Goal: Task Accomplishment & Management: Use online tool/utility

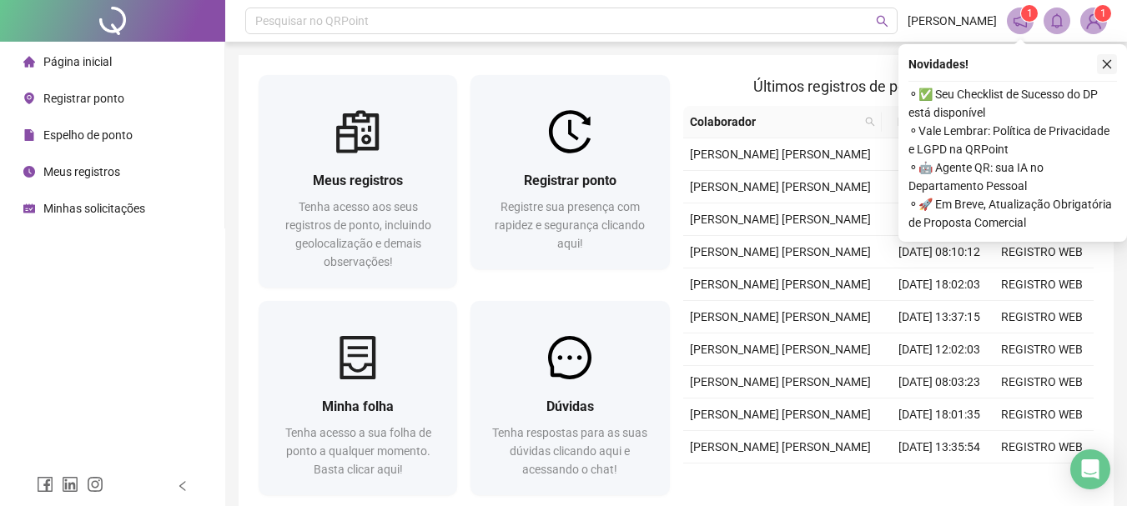
click at [1111, 65] on icon "close" at bounding box center [1107, 64] width 12 height 12
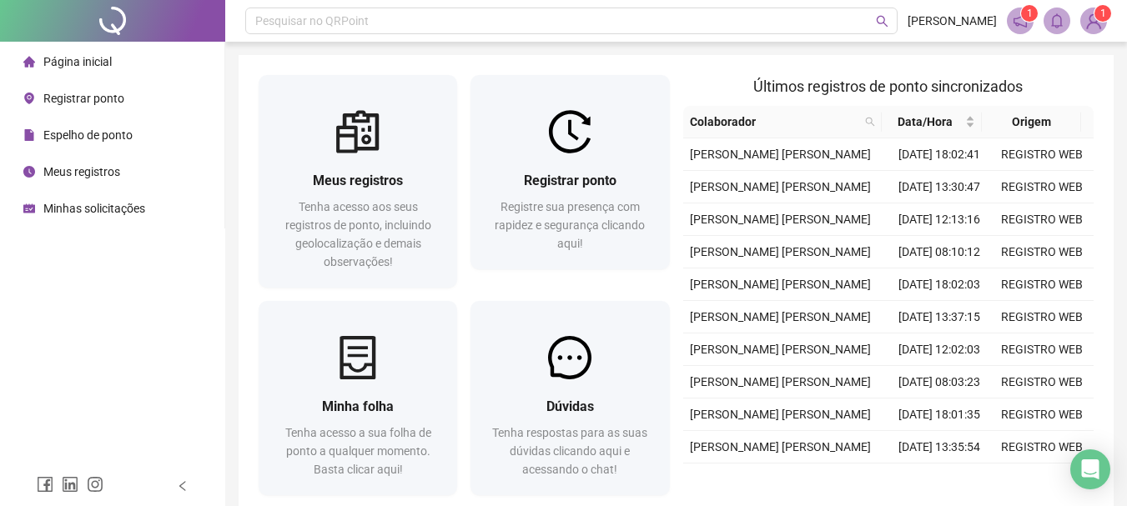
click at [92, 167] on span "Meus registros" at bounding box center [81, 171] width 77 height 13
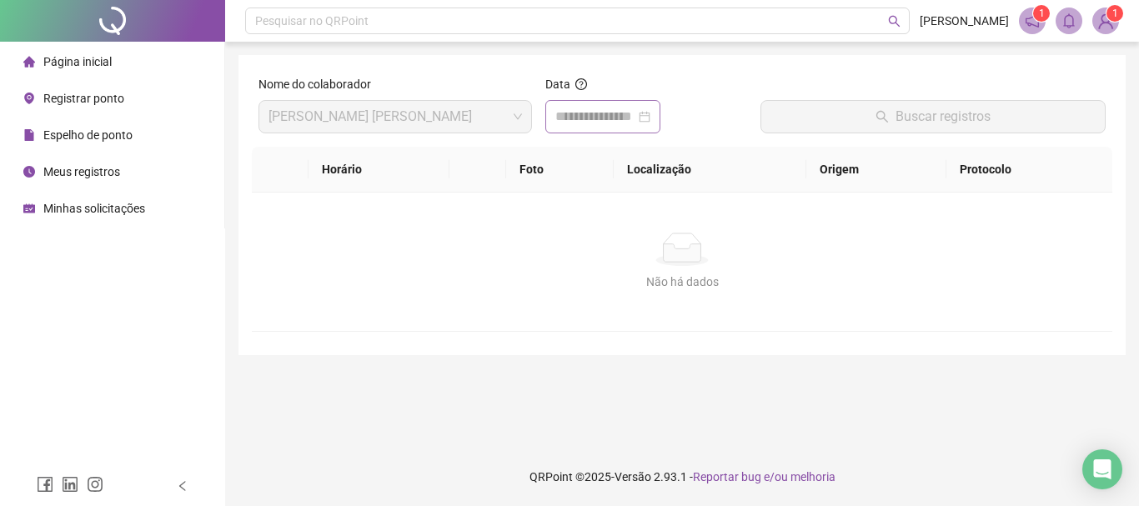
click at [650, 118] on div at bounding box center [602, 117] width 95 height 20
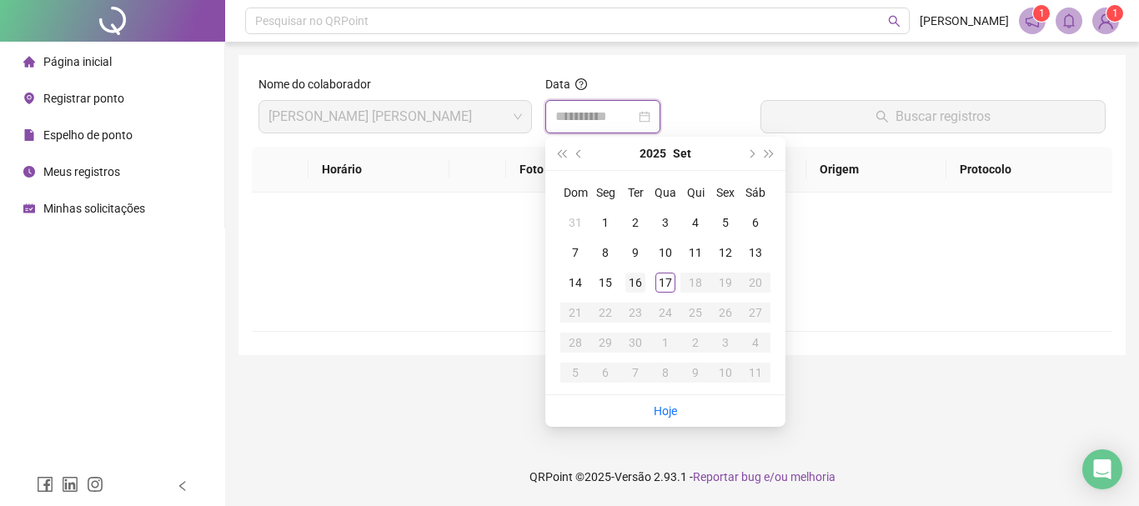
type input "**********"
click at [632, 279] on div "16" at bounding box center [635, 283] width 20 height 20
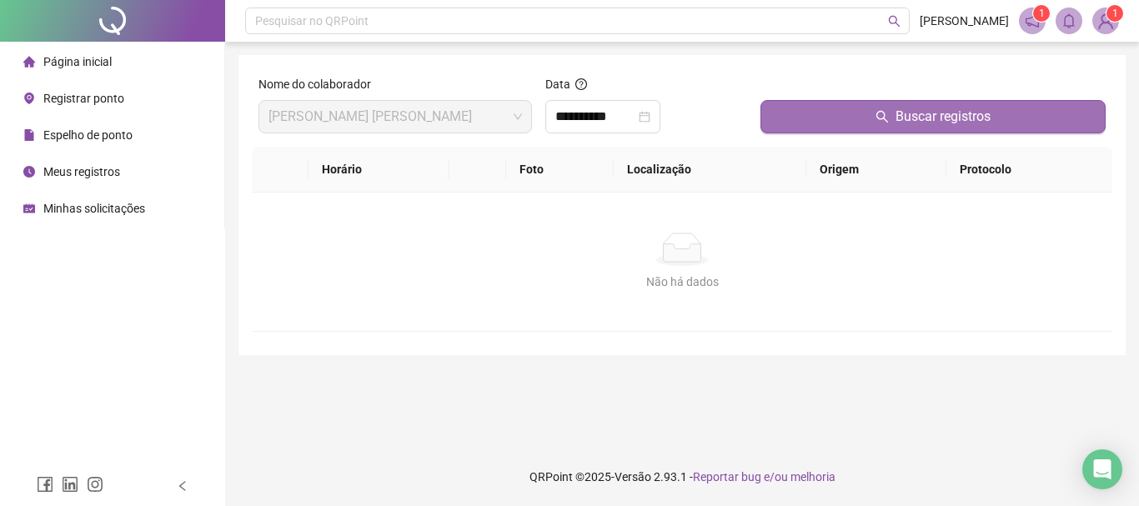
click at [928, 128] on button "Buscar registros" at bounding box center [932, 116] width 345 height 33
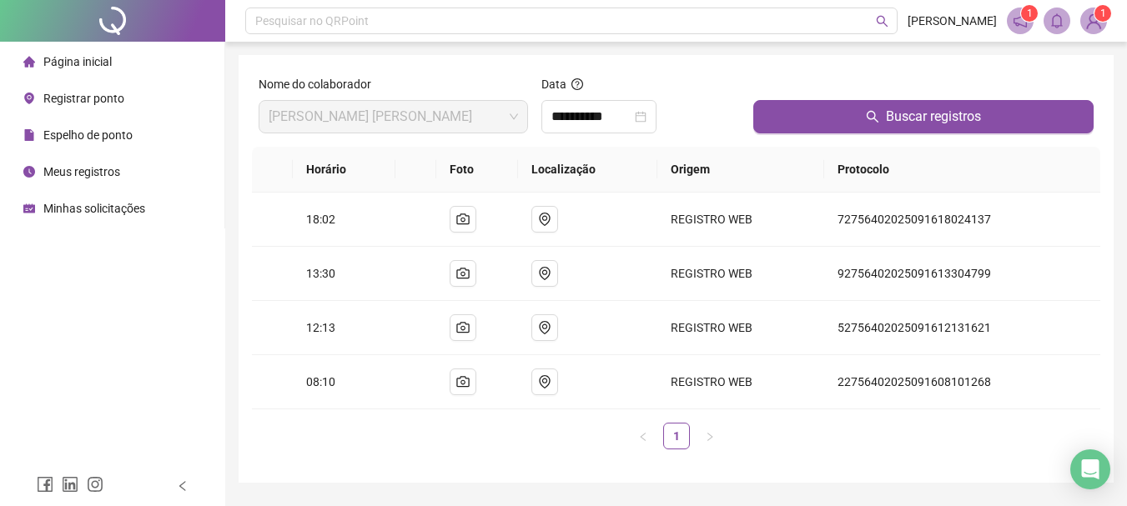
click at [61, 98] on span "Registrar ponto" at bounding box center [83, 98] width 81 height 13
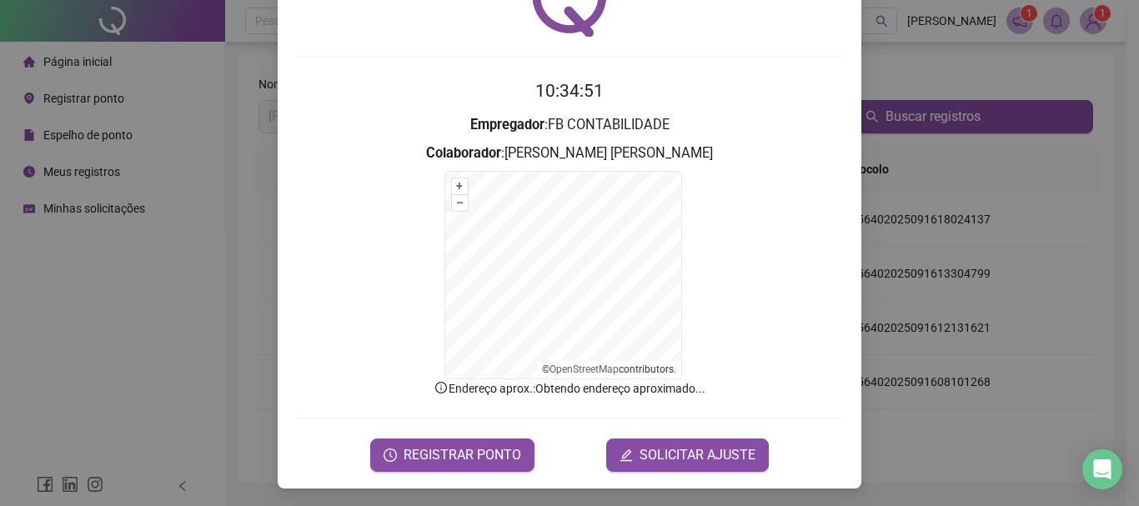
scroll to position [103, 0]
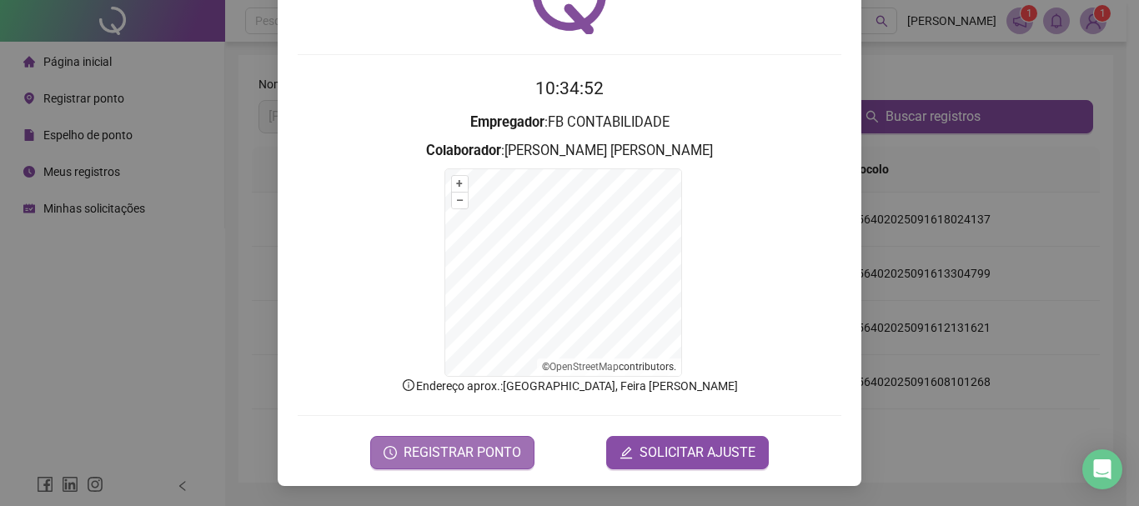
click at [469, 448] on span "REGISTRAR PONTO" at bounding box center [463, 453] width 118 height 20
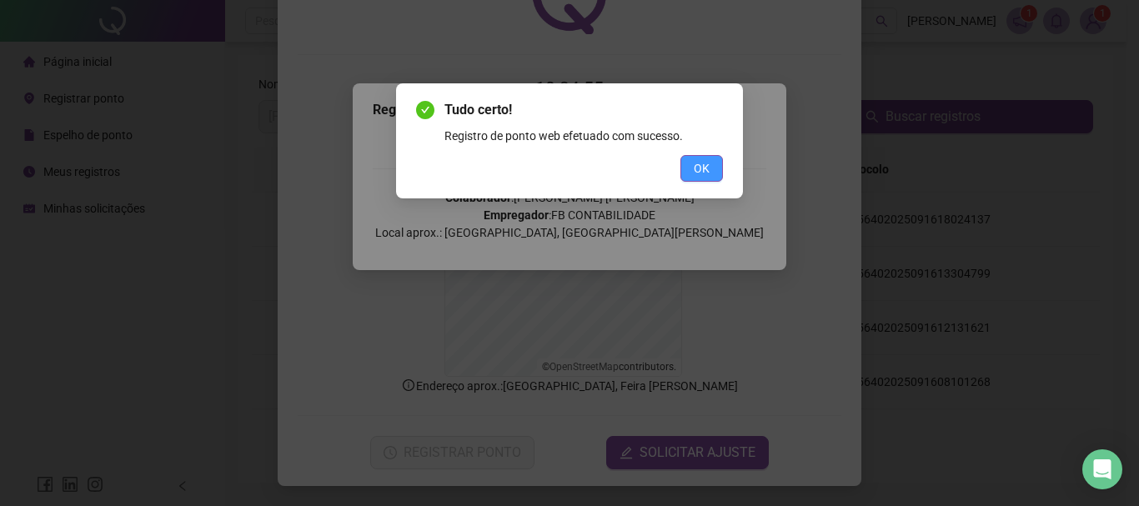
click at [695, 173] on span "OK" at bounding box center [702, 168] width 16 height 18
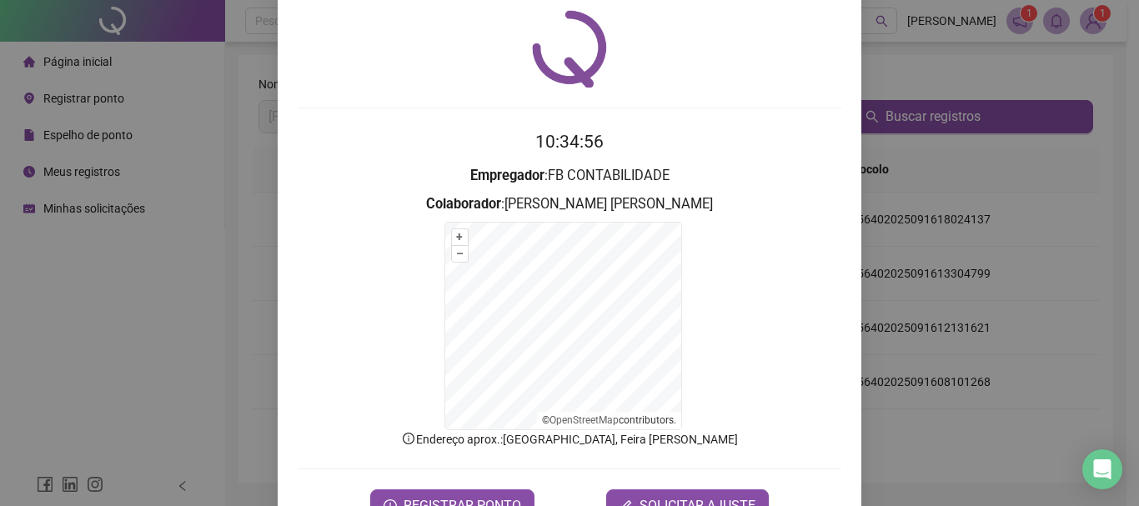
scroll to position [0, 0]
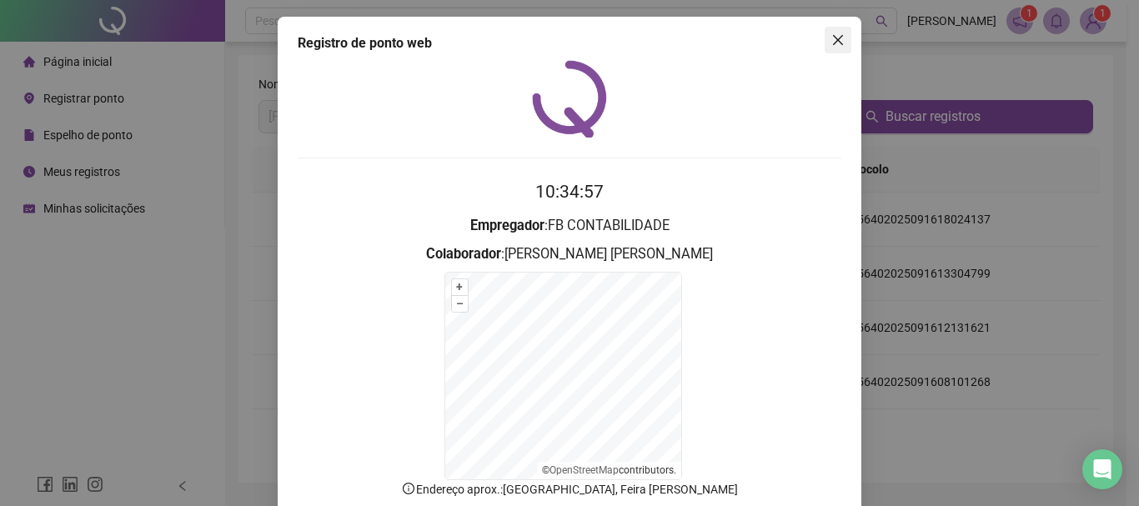
click at [835, 43] on icon "close" at bounding box center [838, 40] width 10 height 10
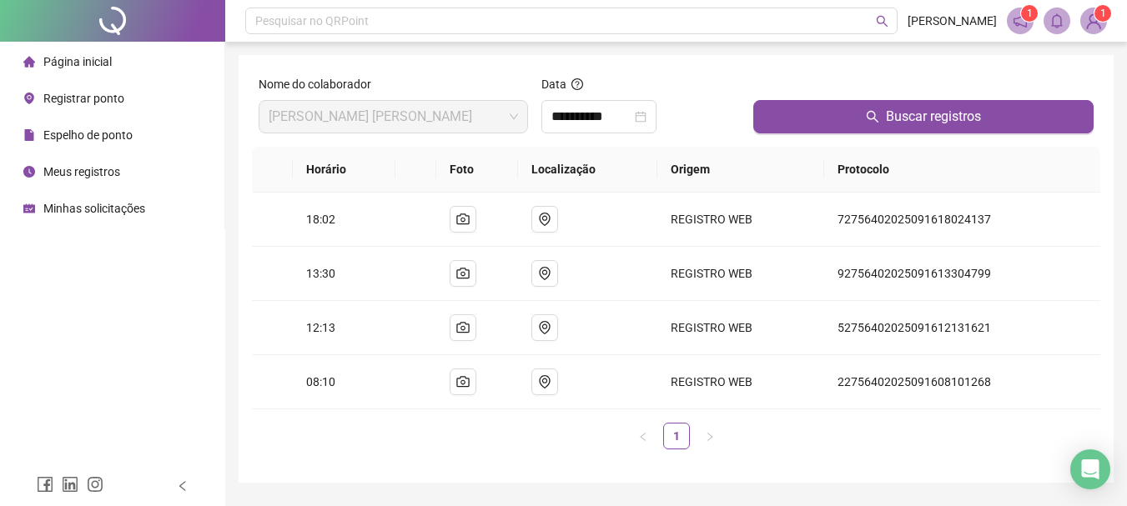
click at [1096, 25] on img at bounding box center [1093, 20] width 25 height 25
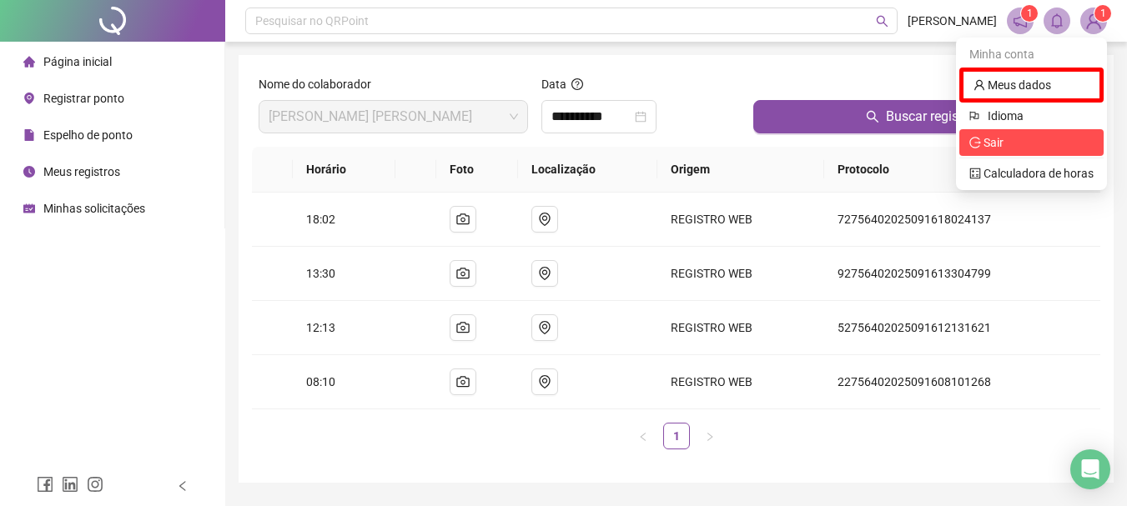
click at [1022, 135] on span "Sair" at bounding box center [1031, 142] width 124 height 18
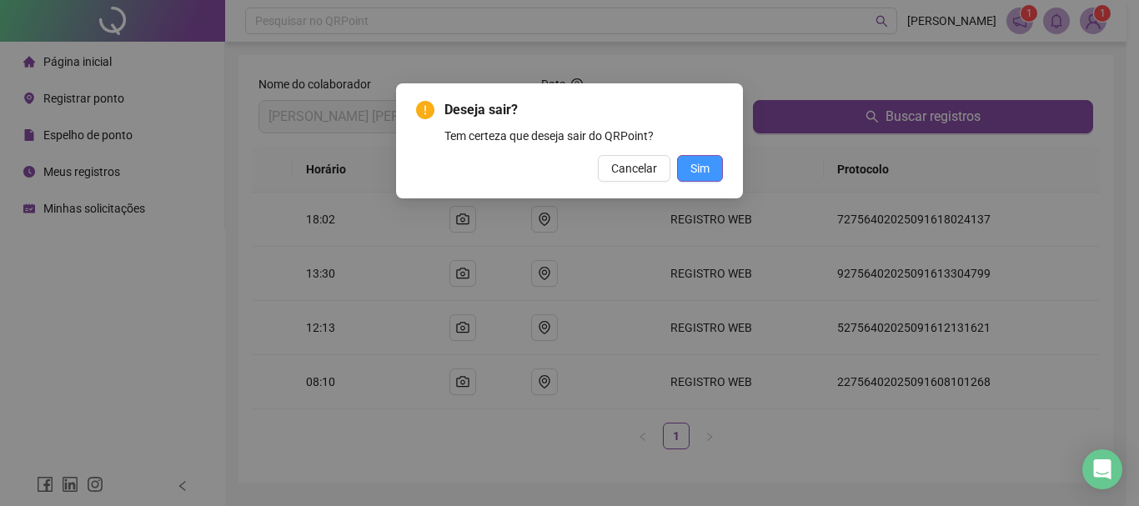
click at [703, 173] on span "Sim" at bounding box center [699, 168] width 19 height 18
